Goal: Navigation & Orientation: Find specific page/section

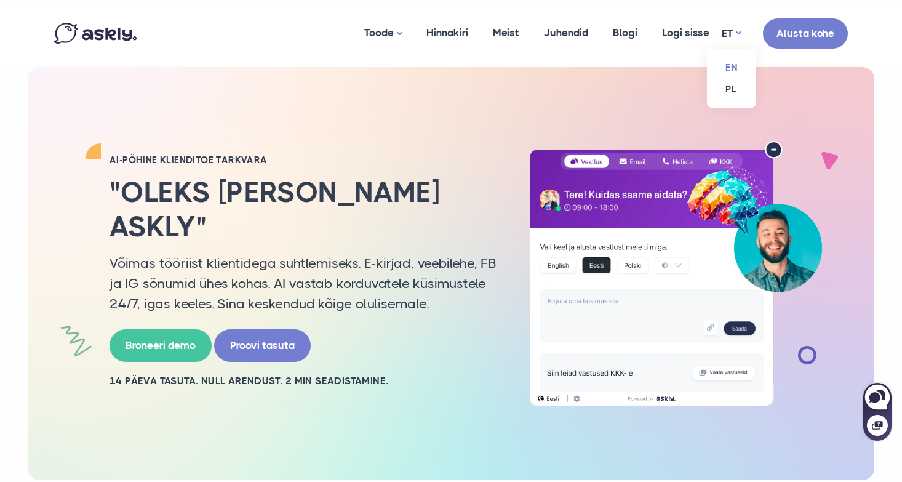
click at [734, 67] on link "EN" at bounding box center [731, 68] width 49 height 22
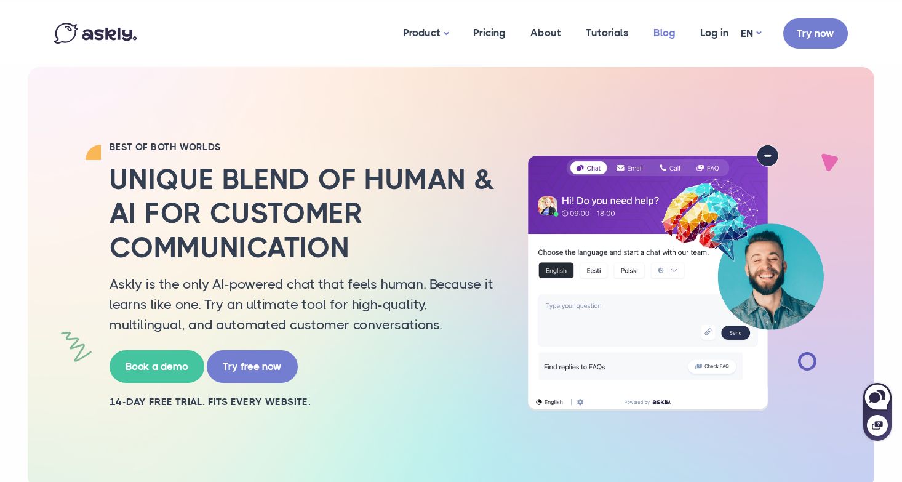
click at [665, 30] on link "Blog" at bounding box center [664, 33] width 47 height 60
click at [668, 34] on link "Blog" at bounding box center [664, 33] width 47 height 60
